Goal: Information Seeking & Learning: Learn about a topic

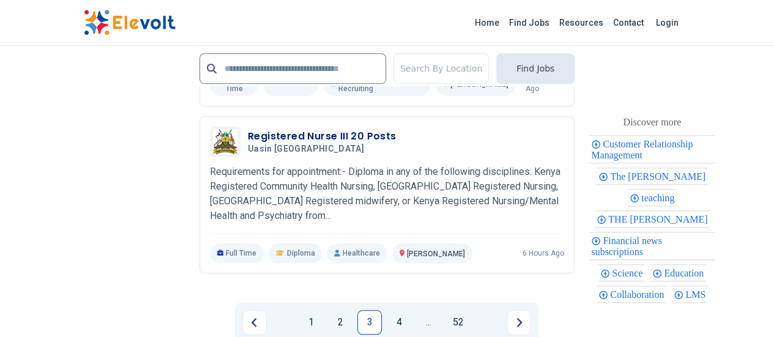
scroll to position [2749, 0]
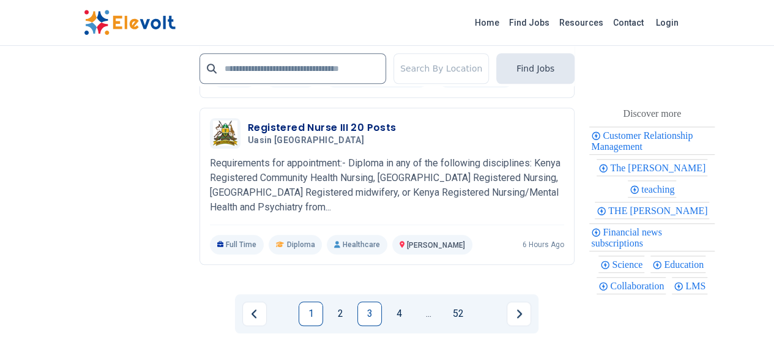
click at [315, 302] on link "1" at bounding box center [311, 314] width 24 height 24
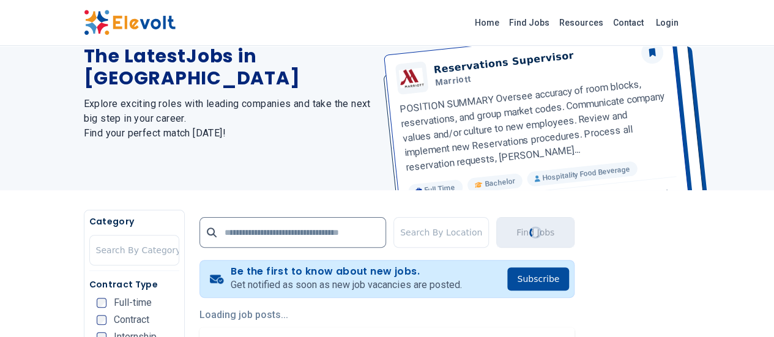
scroll to position [0, 0]
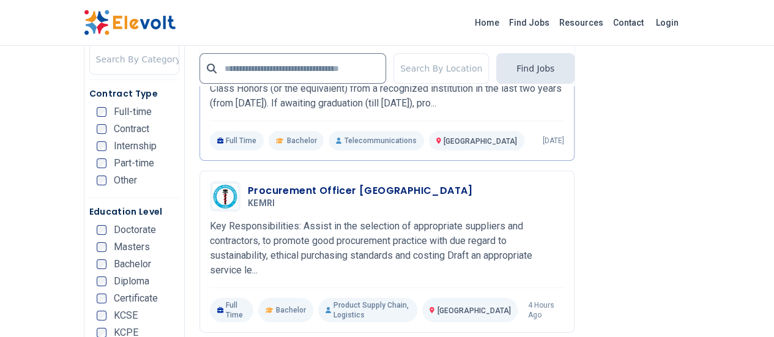
scroll to position [2226, 0]
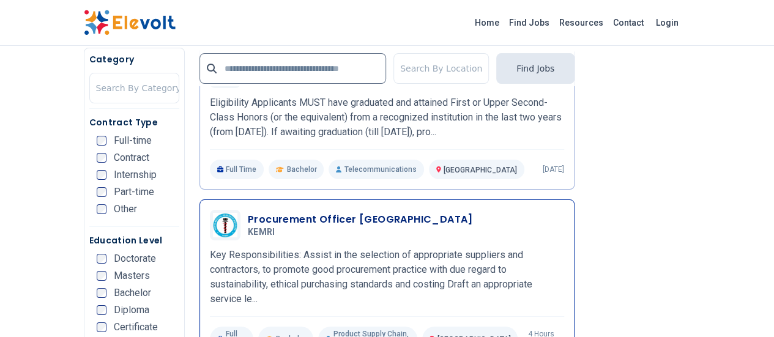
click at [324, 210] on div "Procurement Officer Nairobi KEMRI 09/04/2025 10/04/2025 Nairobi KE Key Responsi…" at bounding box center [387, 280] width 354 height 141
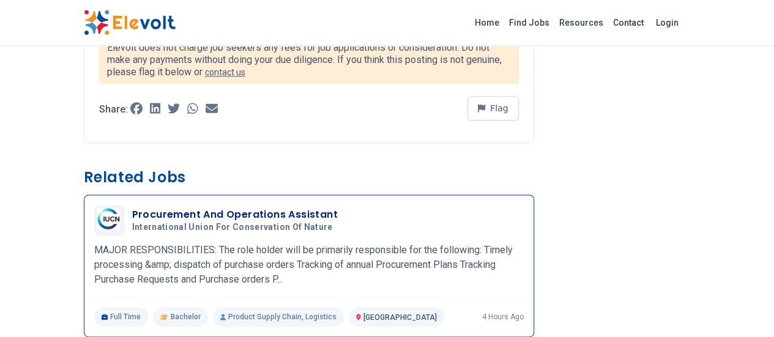
scroll to position [689, 0]
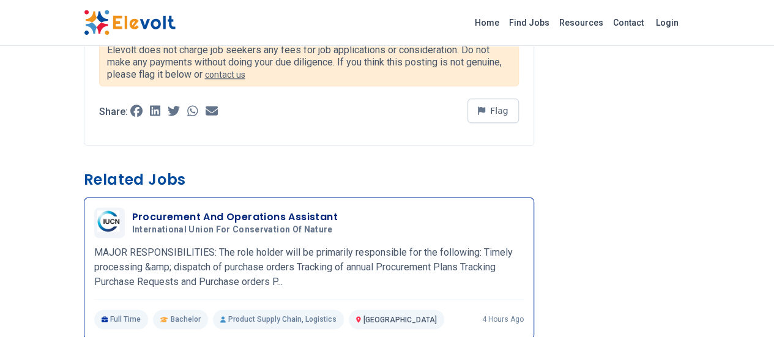
click at [308, 210] on div "Procurement And Operations Assistant International Union for Conservation of Na…" at bounding box center [328, 223] width 392 height 26
